Goal: Task Accomplishment & Management: Use online tool/utility

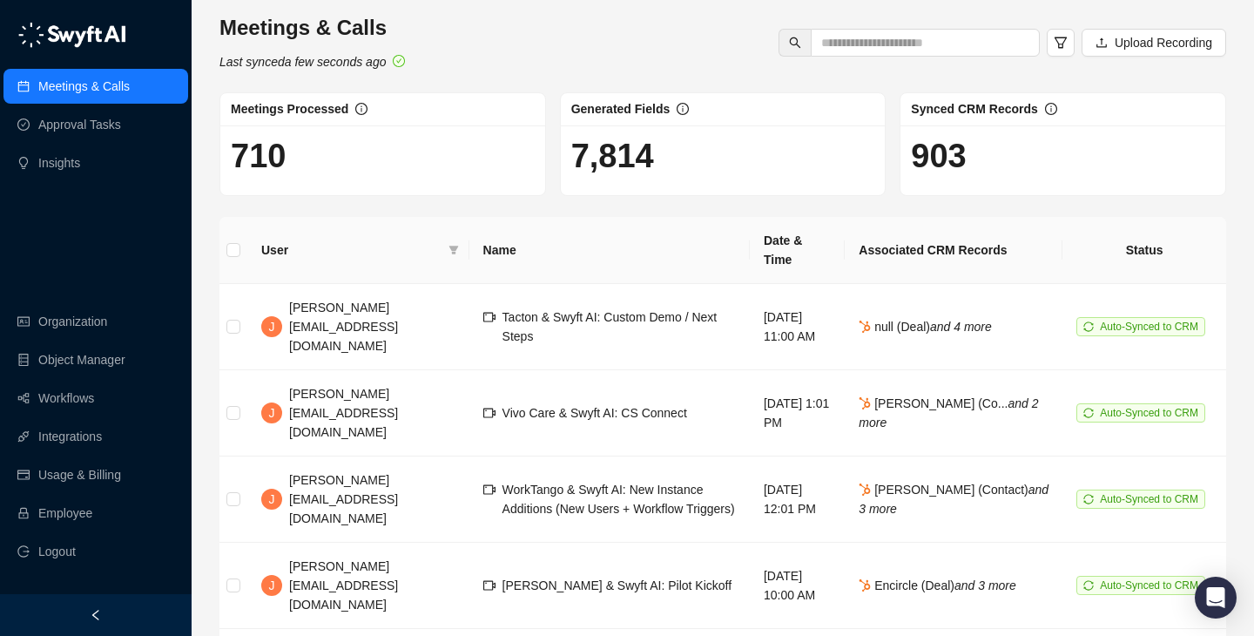
click at [640, 232] on th "Name" at bounding box center [609, 250] width 280 height 67
click at [92, 516] on link "Employee" at bounding box center [65, 513] width 54 height 35
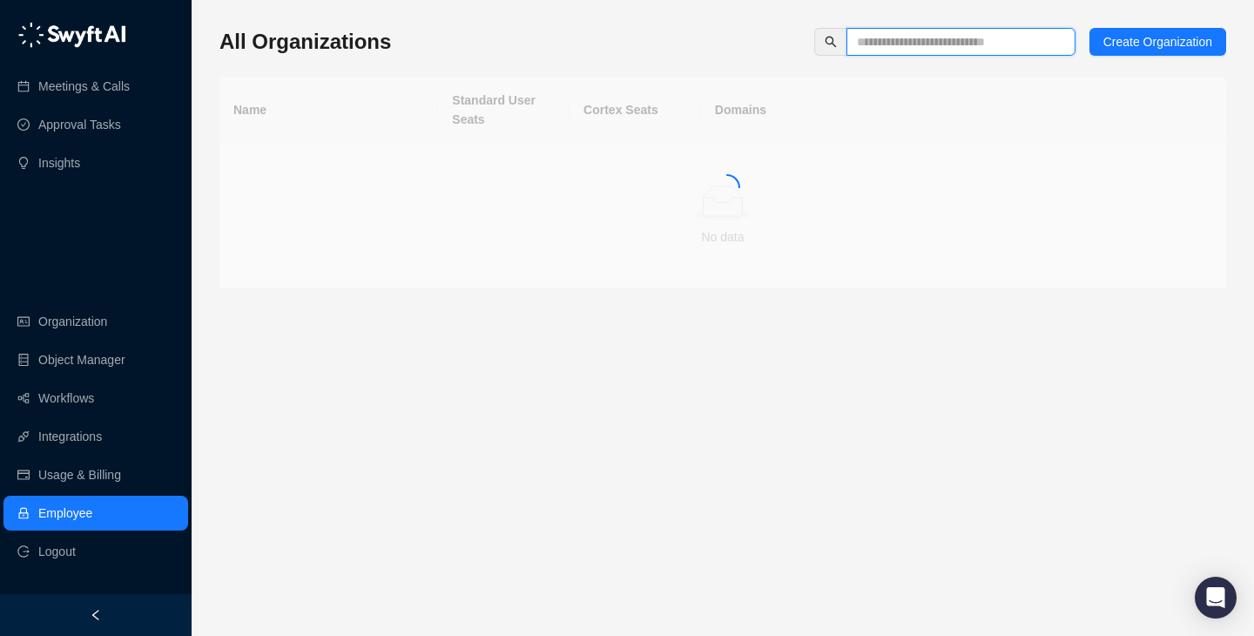
click at [927, 36] on input "text" at bounding box center [954, 41] width 194 height 19
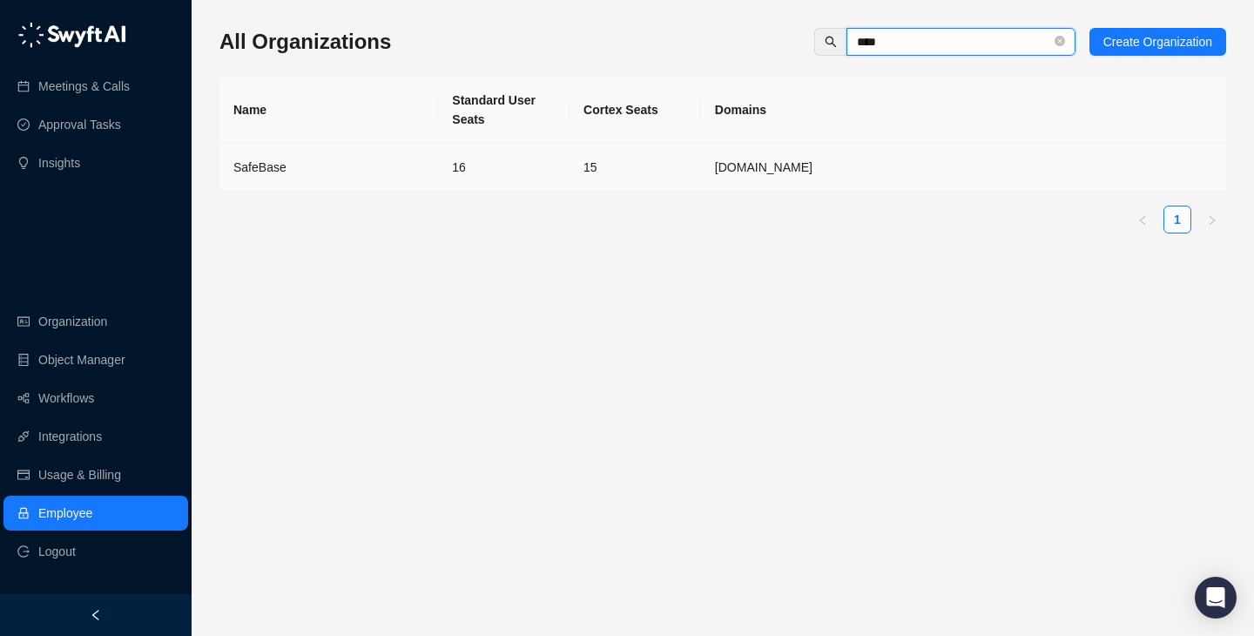
type input "****"
click at [287, 174] on div "SafeBase" at bounding box center [328, 167] width 191 height 19
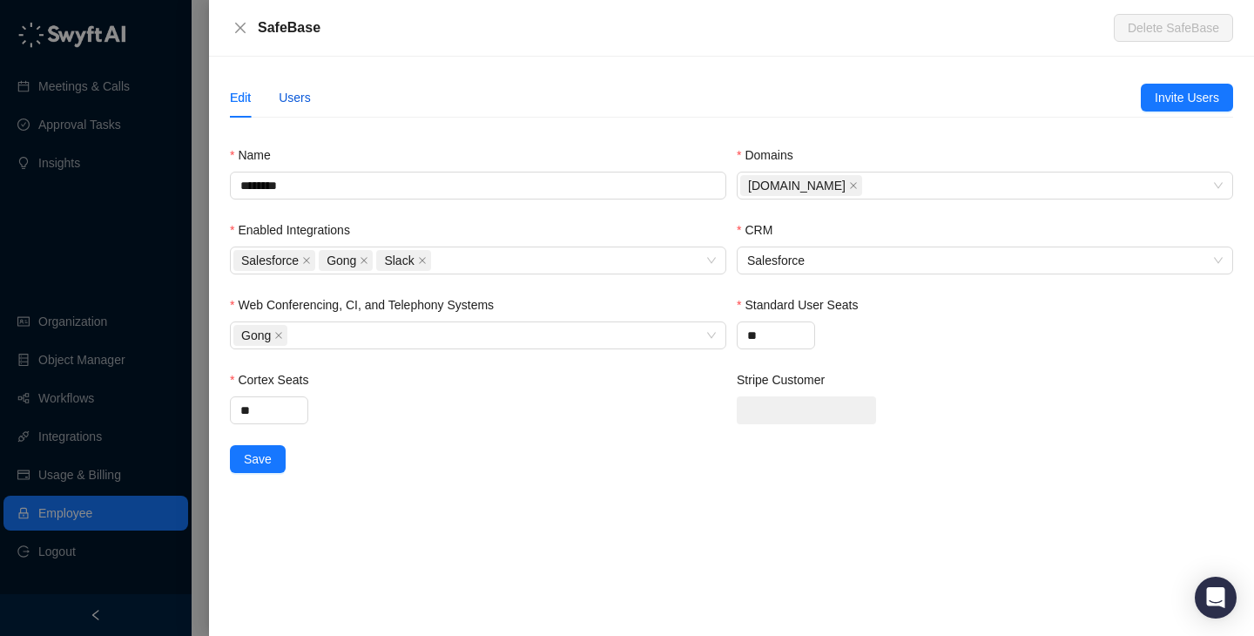
click at [294, 91] on div "Users" at bounding box center [295, 97] width 32 height 19
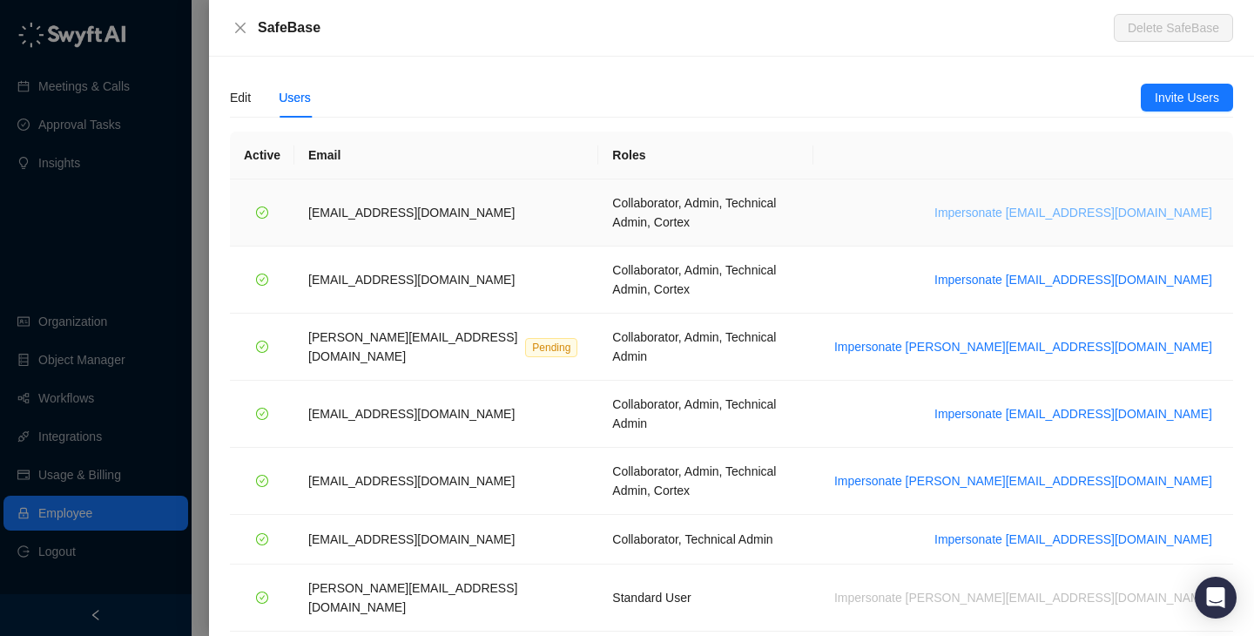
click at [1136, 204] on span "Impersonate [EMAIL_ADDRESS][DOMAIN_NAME]" at bounding box center [1073, 212] width 278 height 19
